Goal: Find specific page/section: Find specific page/section

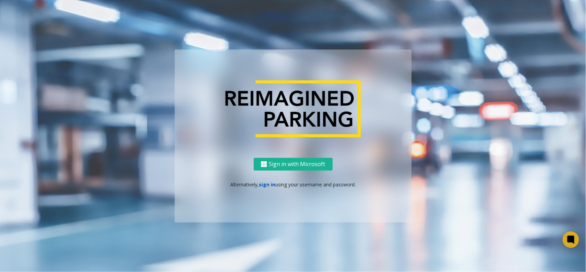
click at [268, 184] on link "sign in" at bounding box center [267, 184] width 16 height 7
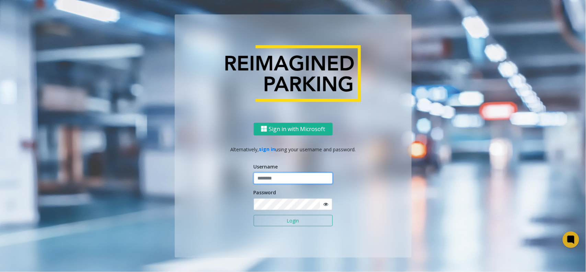
click at [270, 184] on input "text" at bounding box center [293, 178] width 79 height 12
paste input "**********"
type input "**********"
click at [330, 204] on span at bounding box center [326, 203] width 13 height 11
click at [329, 205] on span at bounding box center [326, 203] width 13 height 11
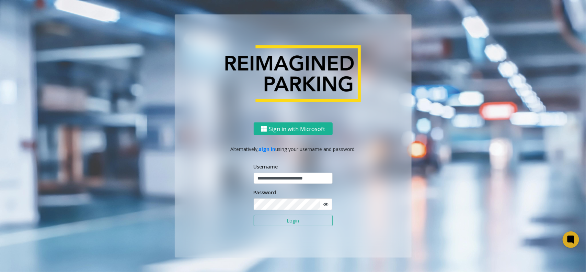
click at [329, 205] on span at bounding box center [326, 203] width 13 height 11
click at [327, 205] on icon at bounding box center [326, 204] width 5 height 5
click at [308, 224] on button "Login" at bounding box center [293, 221] width 79 height 12
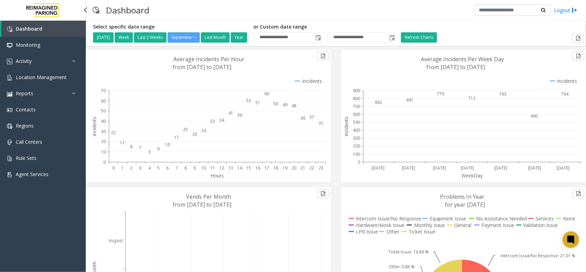
click at [52, 9] on img at bounding box center [42, 10] width 41 height 21
click at [540, 33] on div "**********" at bounding box center [336, 33] width 496 height 19
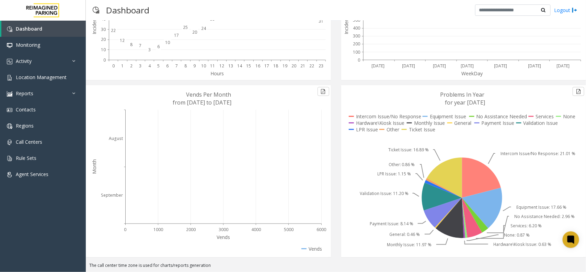
click at [480, 177] on icon at bounding box center [481, 177] width 39 height 40
click at [521, 153] on text "Intercom Issue/No Response: 21.01 %" at bounding box center [538, 153] width 75 height 6
click at [445, 169] on icon at bounding box center [444, 177] width 35 height 40
click at [363, 123] on icon at bounding box center [377, 123] width 56 height 7
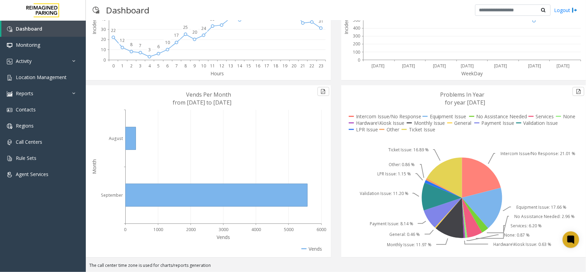
click at [477, 174] on icon at bounding box center [481, 177] width 39 height 40
click at [489, 198] on icon at bounding box center [482, 208] width 40 height 41
click at [486, 207] on icon at bounding box center [482, 208] width 40 height 41
click at [45, 75] on span "Location Management" at bounding box center [41, 77] width 51 height 7
